Goal: Register for event/course

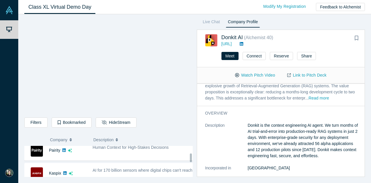
scroll to position [166, 0]
